Goal: Transaction & Acquisition: Purchase product/service

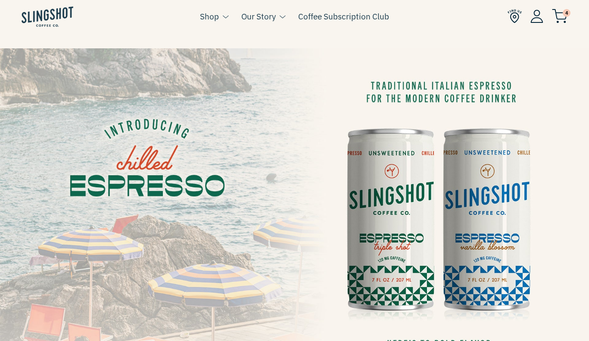
click at [564, 17] on li "4" at bounding box center [538, 16] width 60 height 33
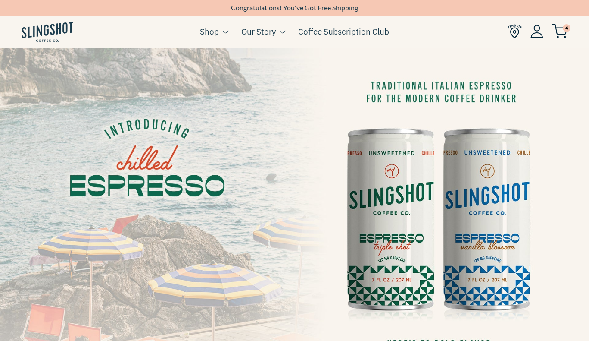
click at [562, 34] on img at bounding box center [560, 31] width 16 height 14
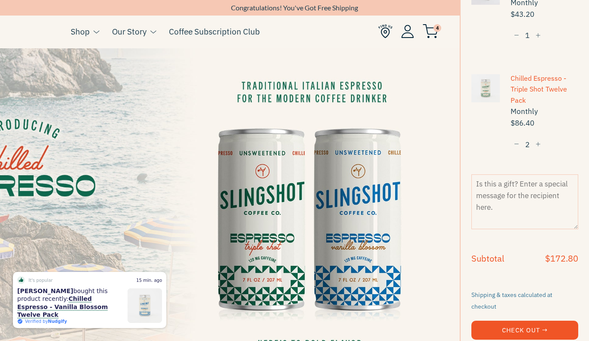
scroll to position [172, 0]
click at [529, 323] on button "Check Out →" at bounding box center [525, 329] width 107 height 19
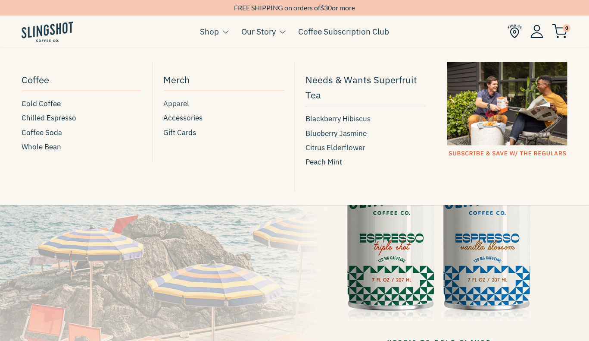
click at [174, 104] on span "Apparel" at bounding box center [176, 104] width 26 height 12
